Goal: Task Accomplishment & Management: Use online tool/utility

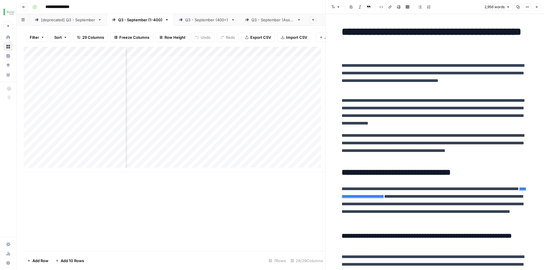
scroll to position [0, 601]
click at [154, 112] on div "Add Column" at bounding box center [175, 109] width 302 height 125
click at [170, 110] on div "Add Column" at bounding box center [175, 109] width 302 height 125
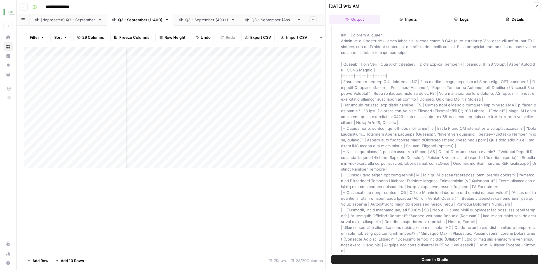
scroll to position [0, 764]
click at [270, 108] on div "Add Column" at bounding box center [175, 109] width 302 height 125
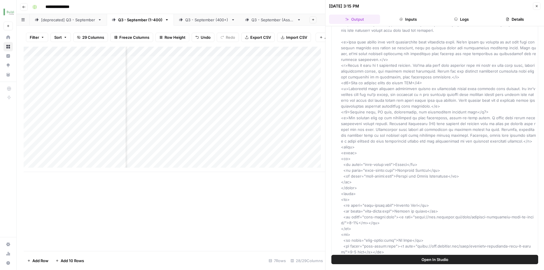
scroll to position [0, 1060]
click at [257, 111] on div "Add Column" at bounding box center [175, 109] width 302 height 125
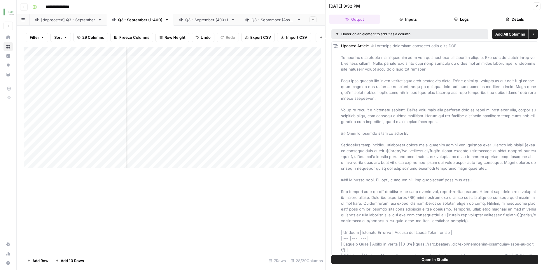
scroll to position [0, 963]
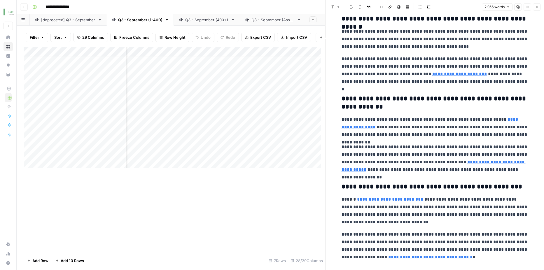
scroll to position [543, 0]
